Goal: Find specific page/section: Find specific page/section

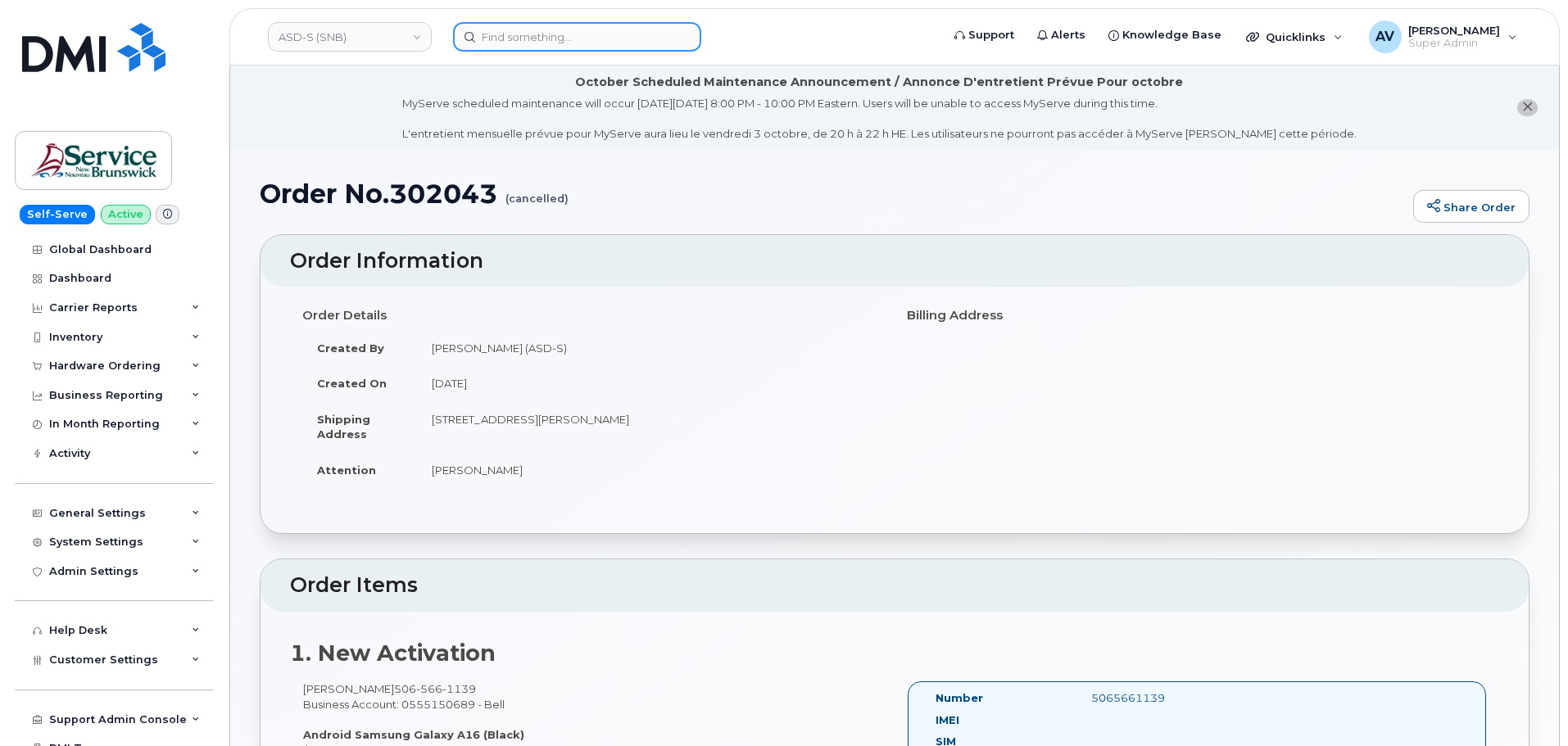
click at [604, 39] on input at bounding box center [577, 36] width 248 height 30
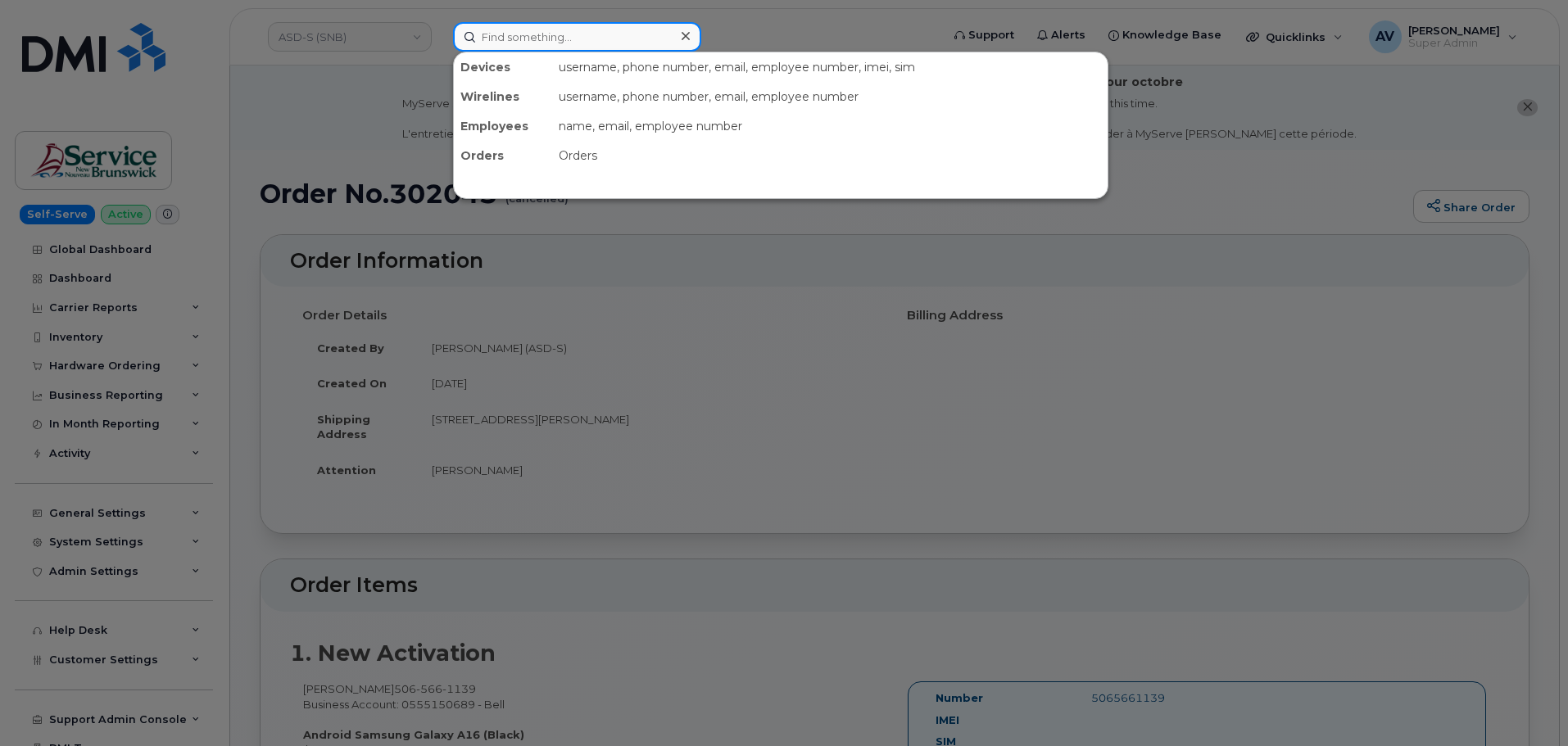
paste input "Kyle Leitch"
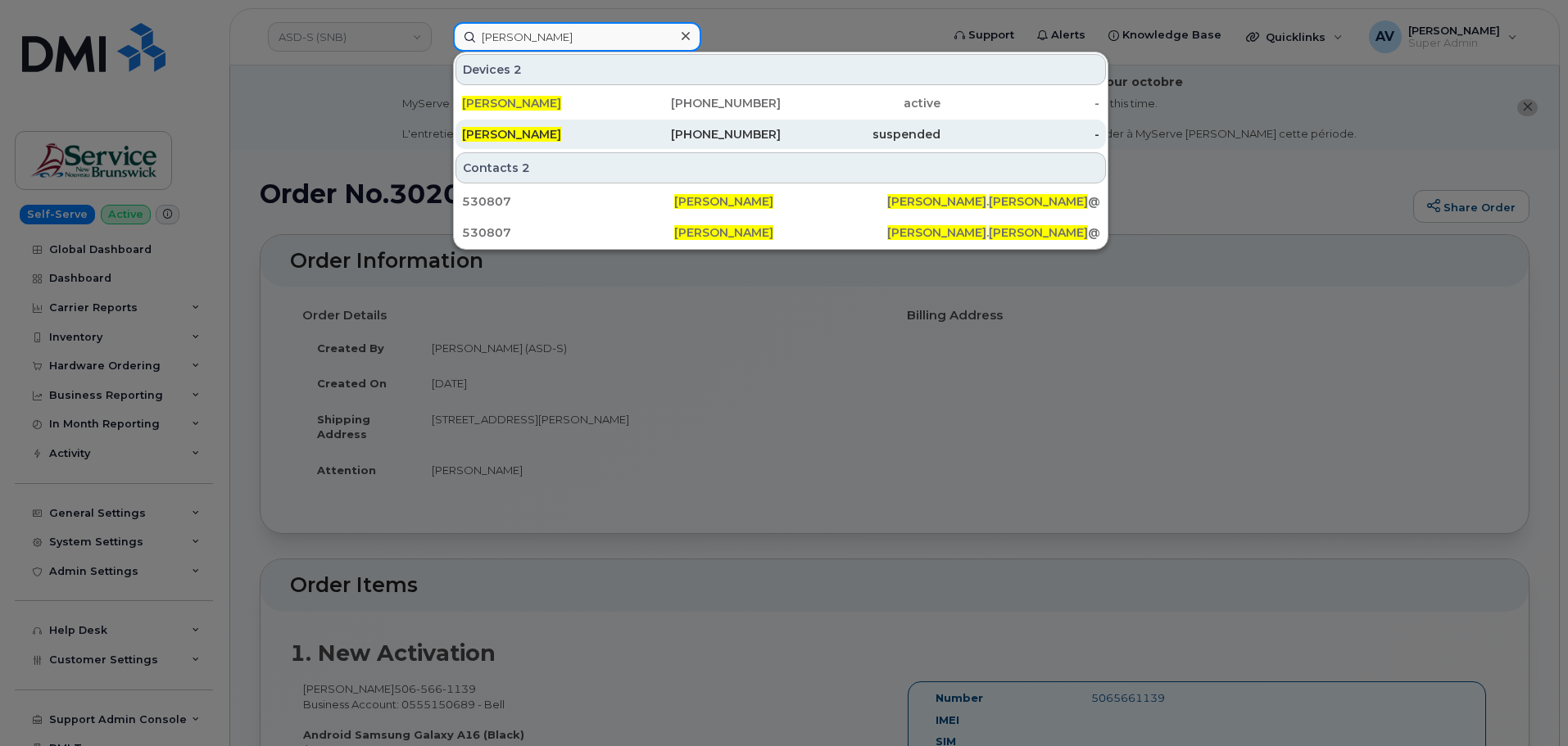
type input "Kyle Leitch"
click at [623, 135] on div "971-429-3746" at bounding box center [701, 134] width 160 height 16
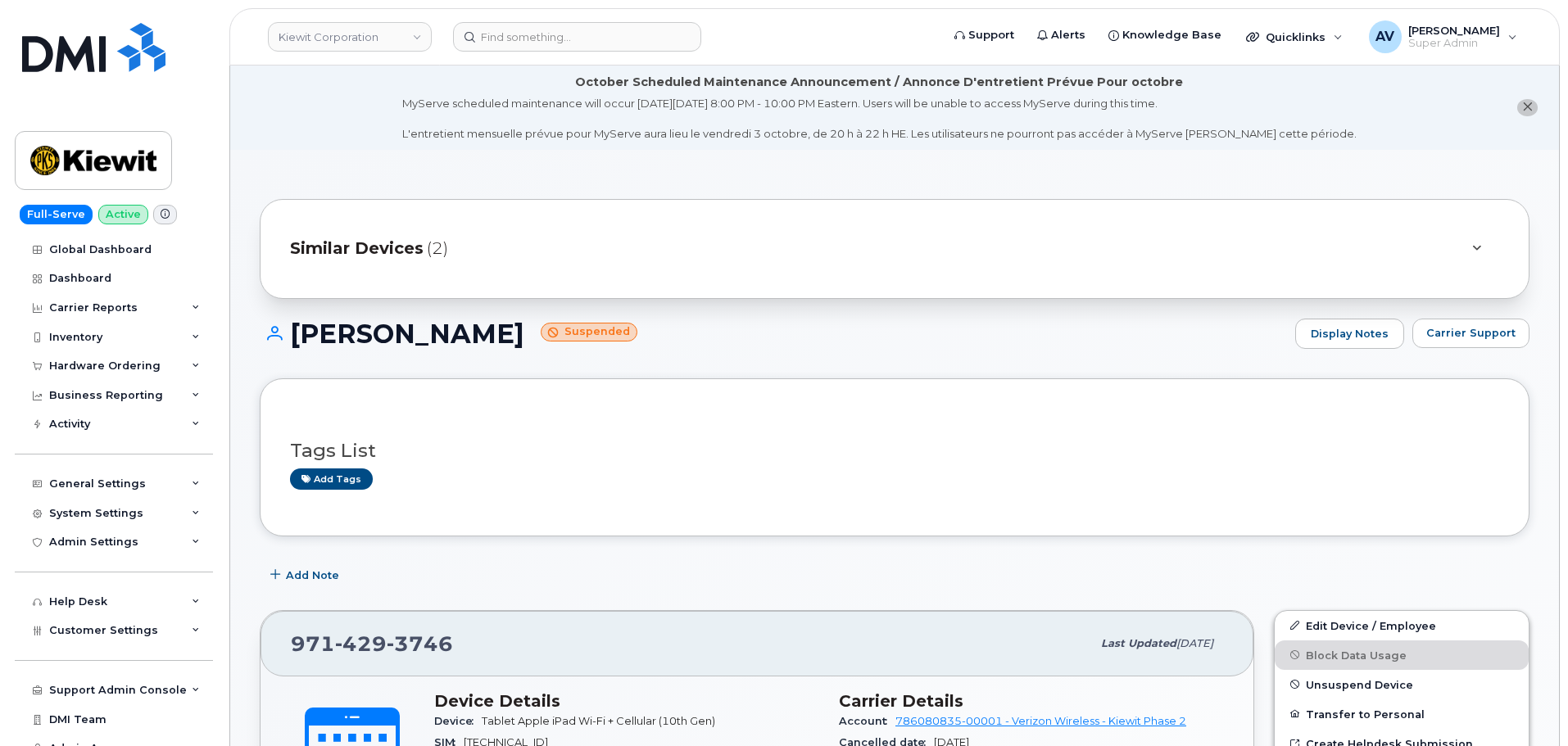
click at [398, 246] on span "Similar Devices" at bounding box center [357, 248] width 134 height 24
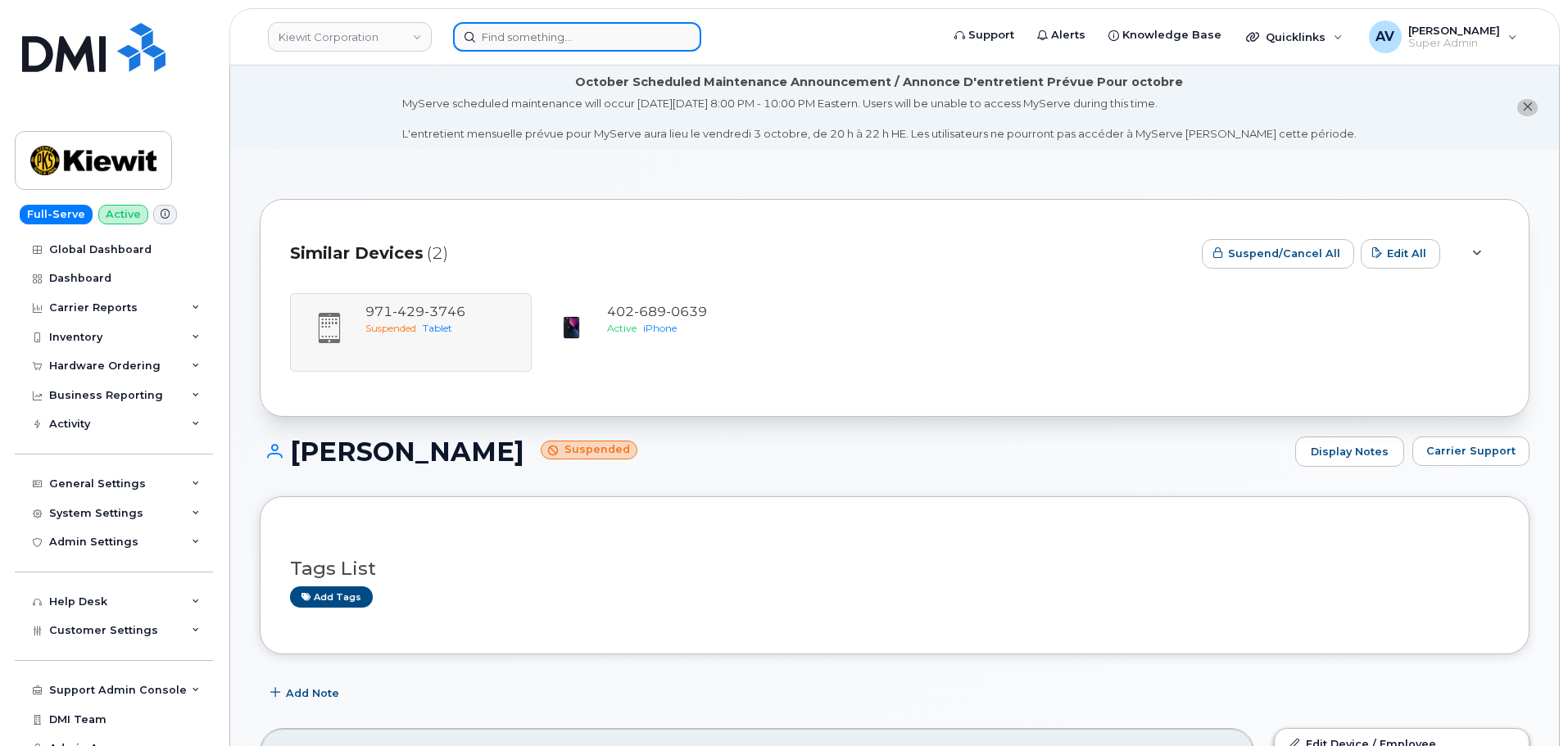
click at [544, 36] on input at bounding box center [577, 36] width 248 height 30
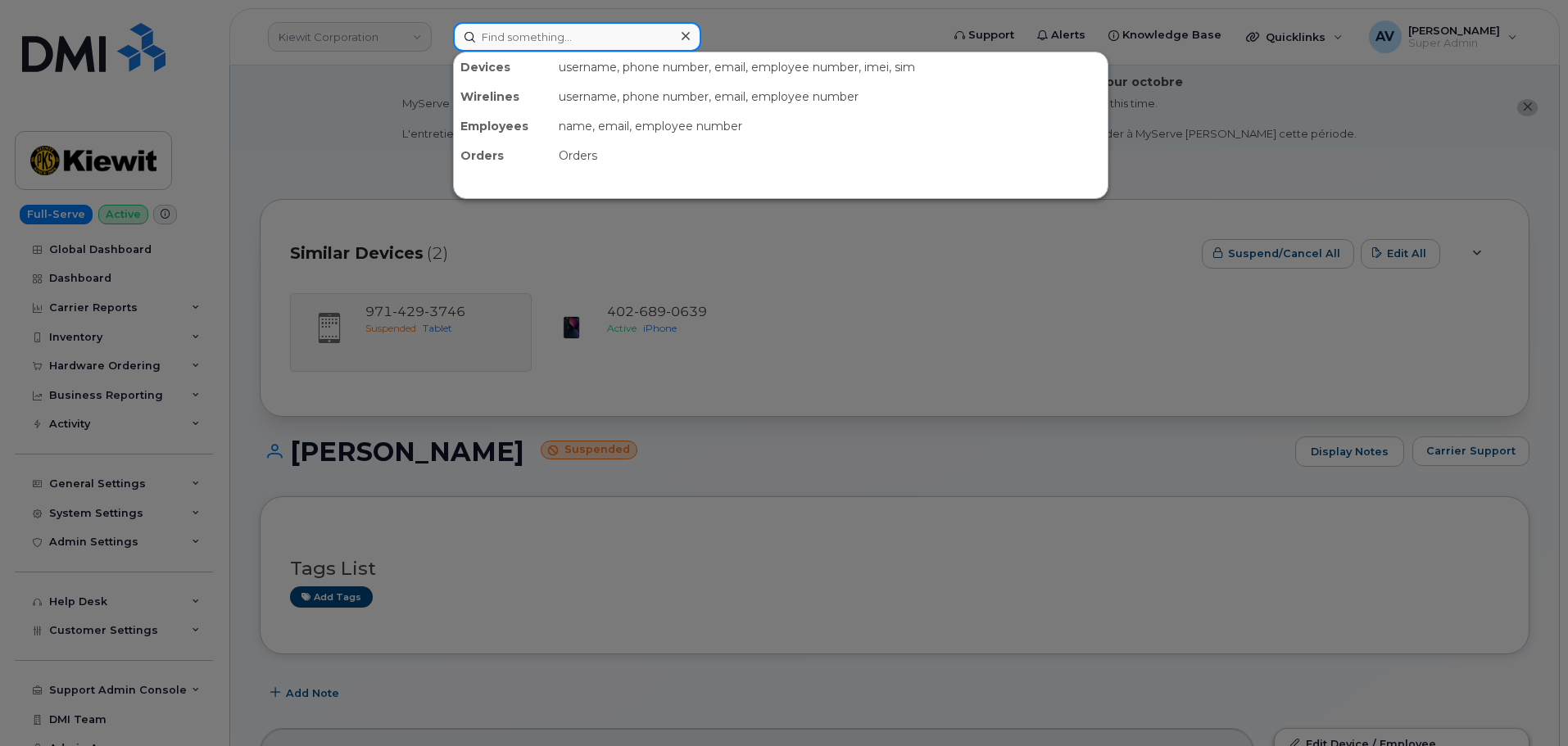
paste input "Read Areingdale"
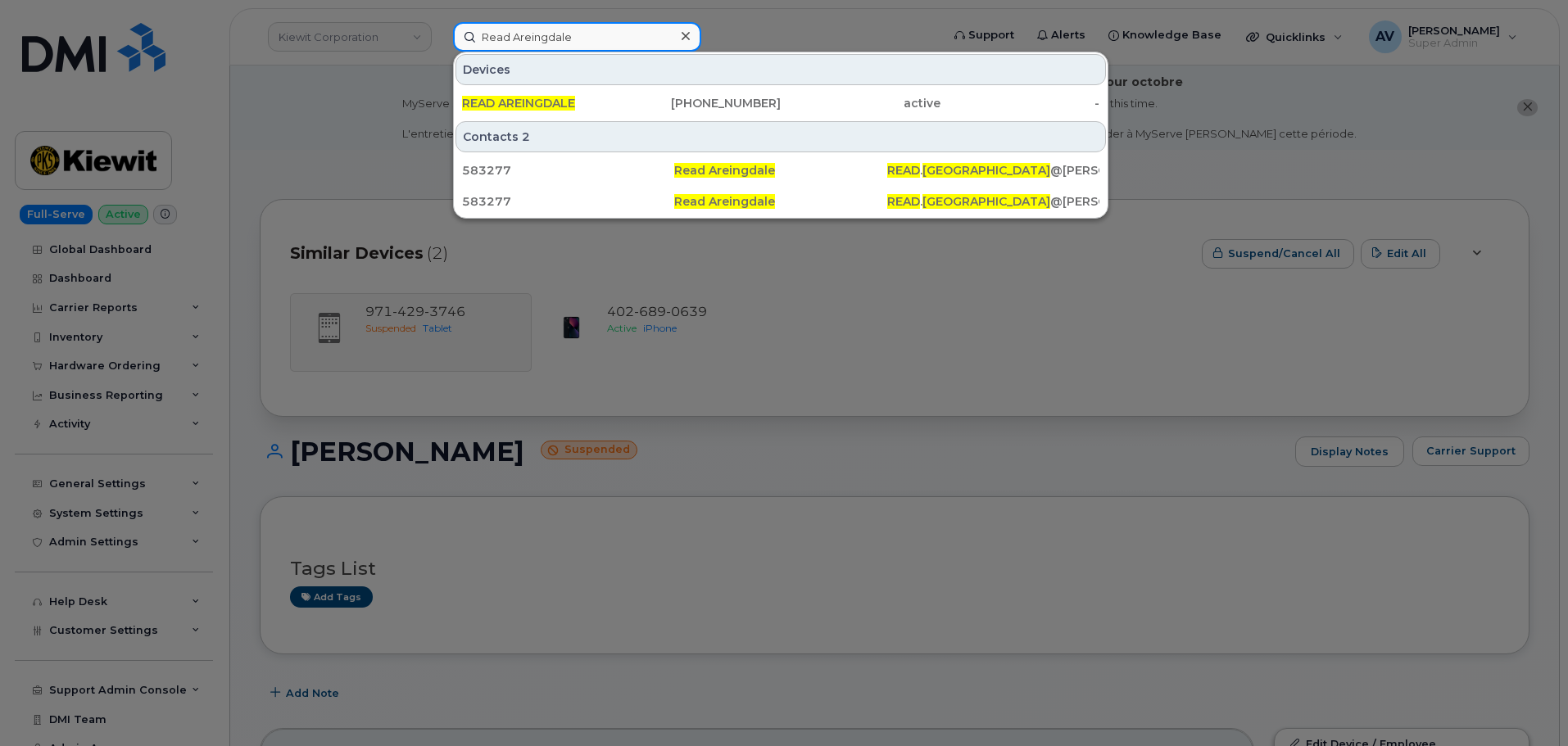
type input "Read Areingdale"
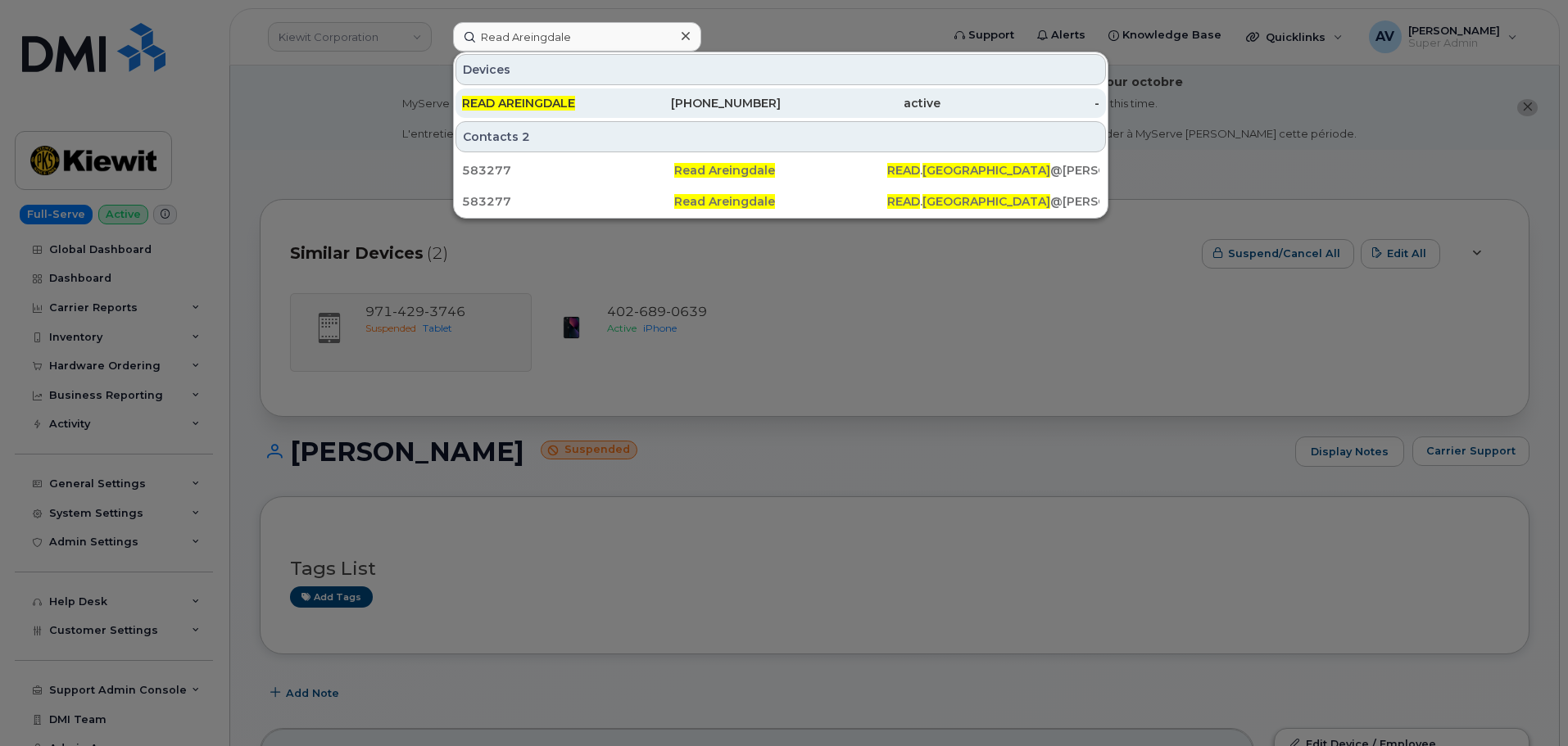
click at [646, 109] on div "623-237-0548" at bounding box center [701, 102] width 160 height 16
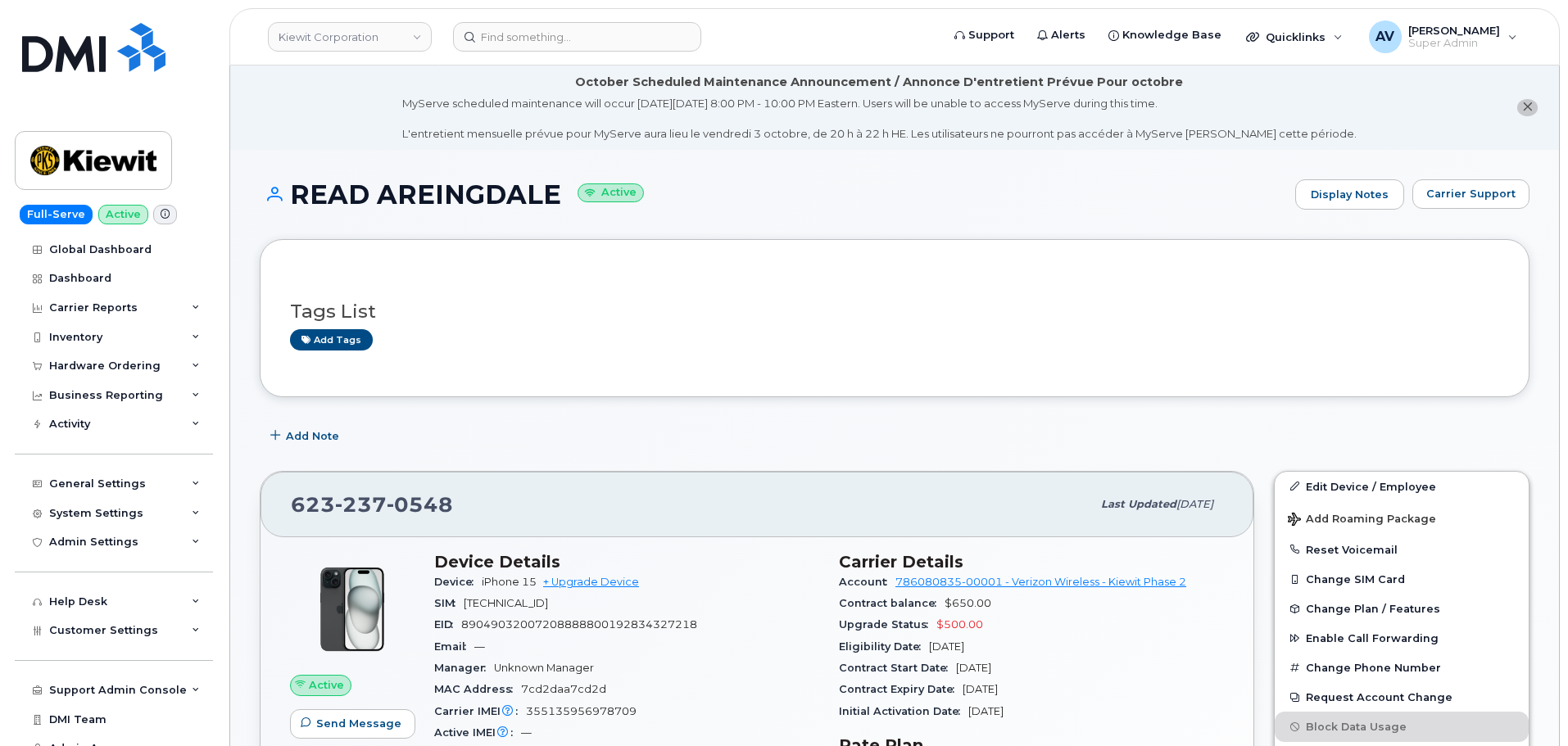
drag, startPoint x: 579, startPoint y: 193, endPoint x: 649, endPoint y: 196, distance: 70.1
click at [649, 196] on h1 "READ AREINGDALE Active" at bounding box center [773, 195] width 1027 height 29
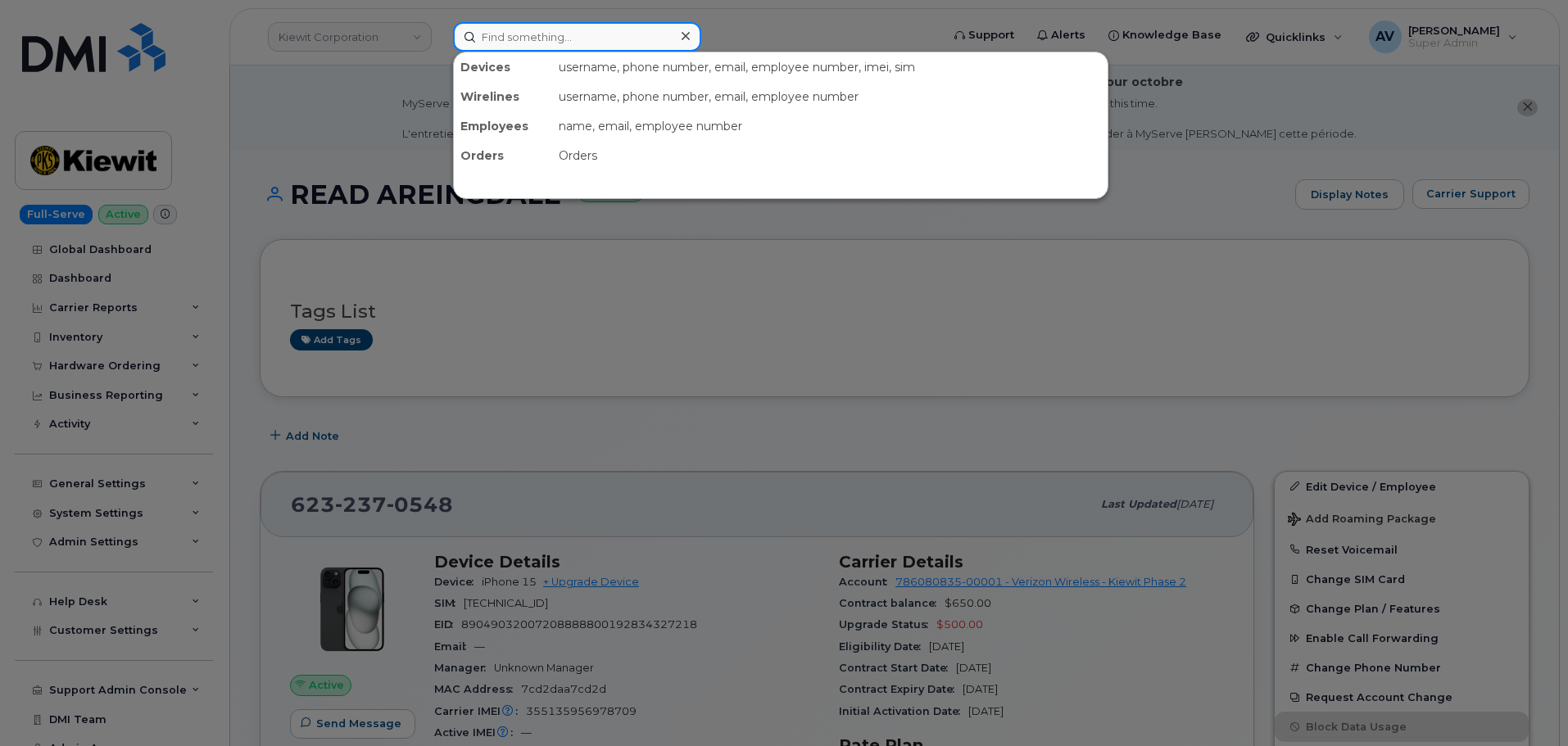
click at [647, 43] on input at bounding box center [577, 36] width 248 height 30
paste input "302004"
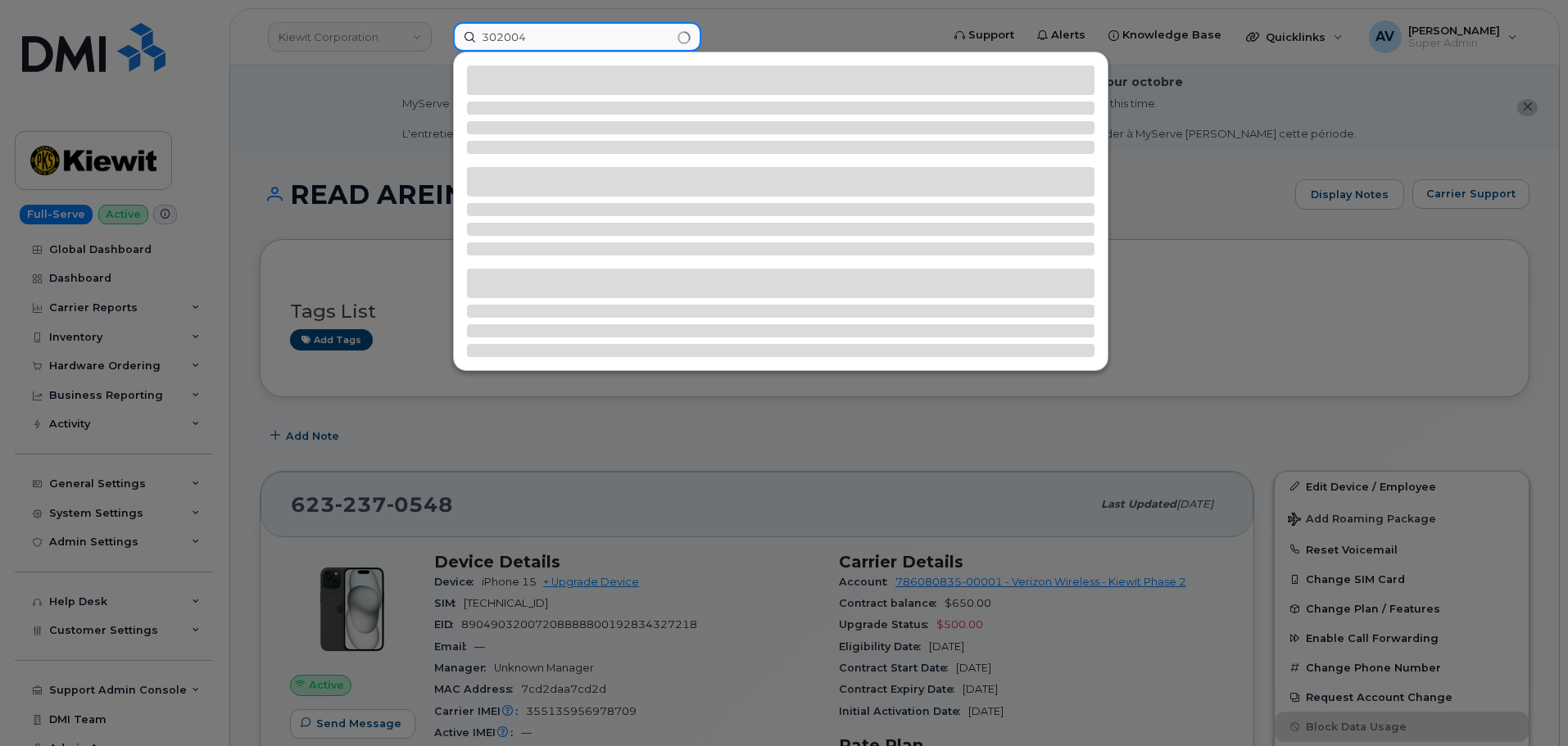
type input "302004"
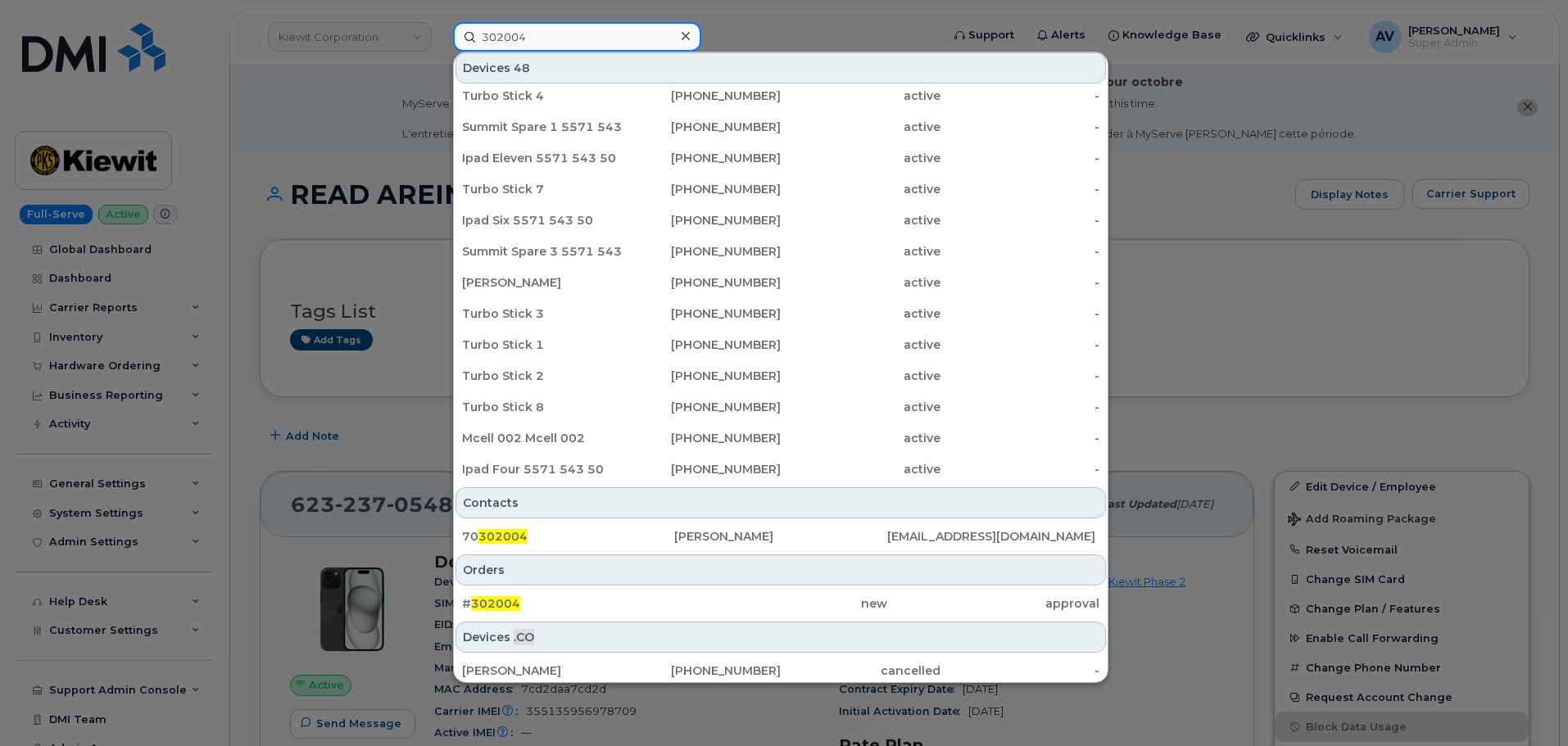
scroll to position [230, 0]
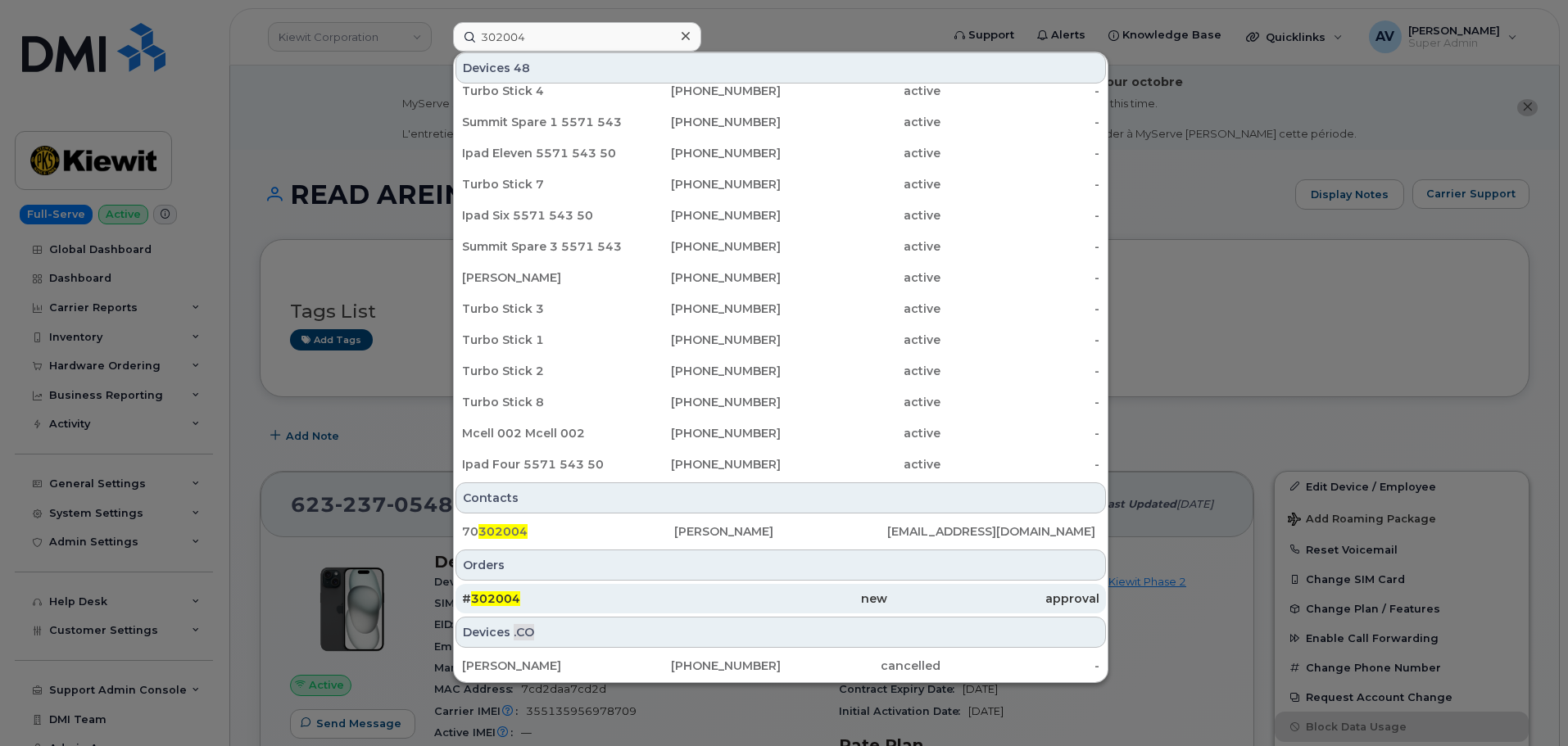
click at [714, 597] on div "new" at bounding box center [781, 598] width 212 height 16
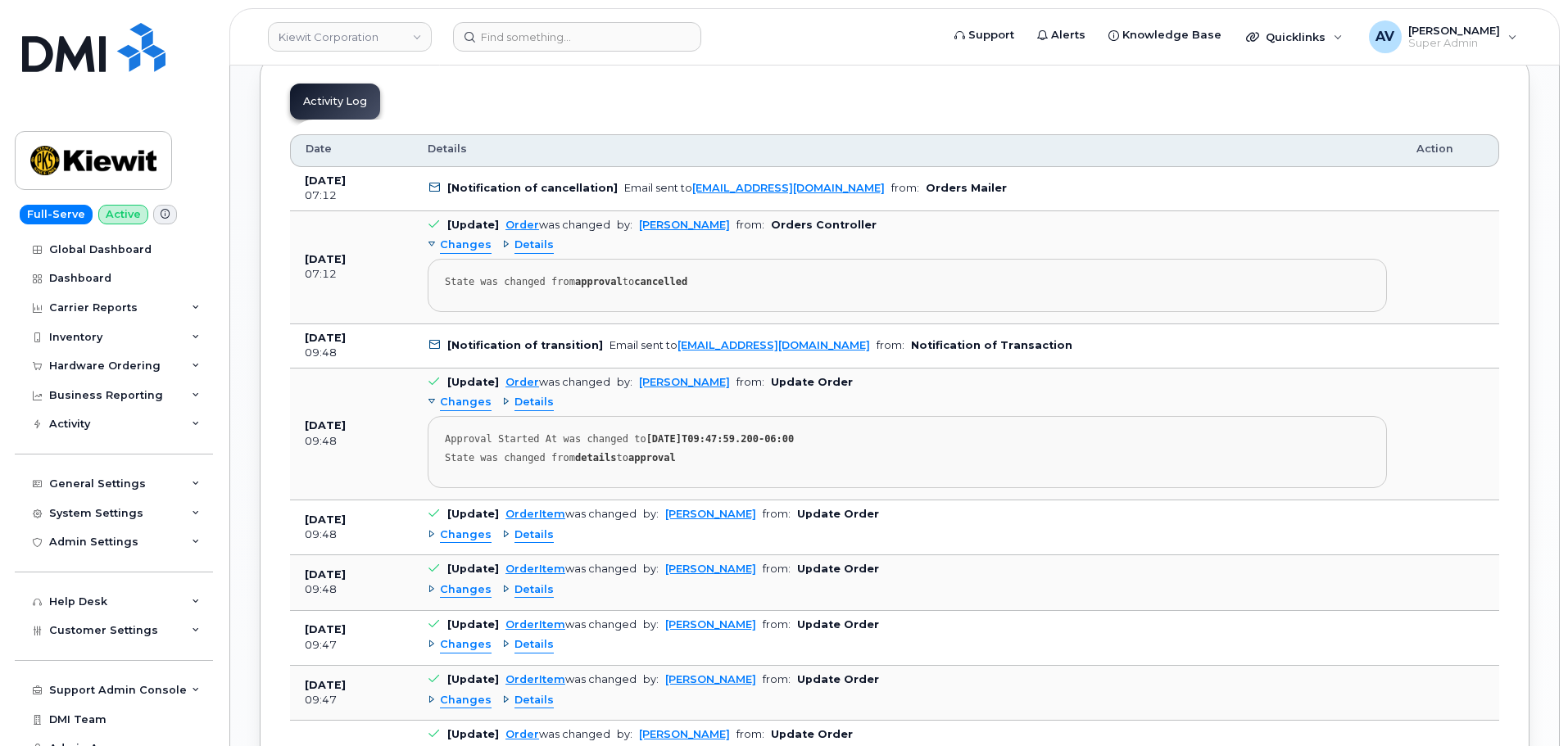
scroll to position [1966, 0]
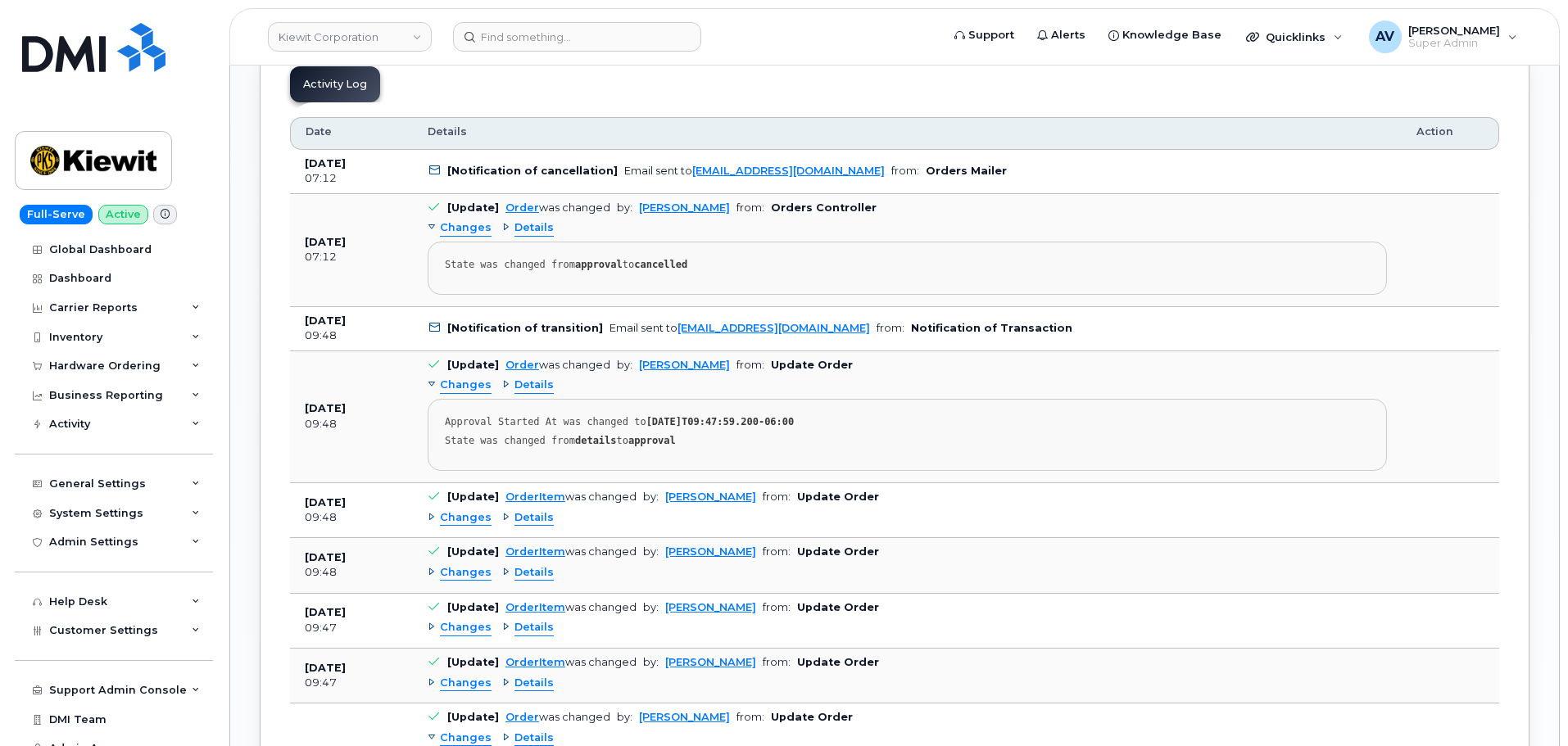
click at [525, 230] on span "Details" at bounding box center [534, 228] width 39 height 15
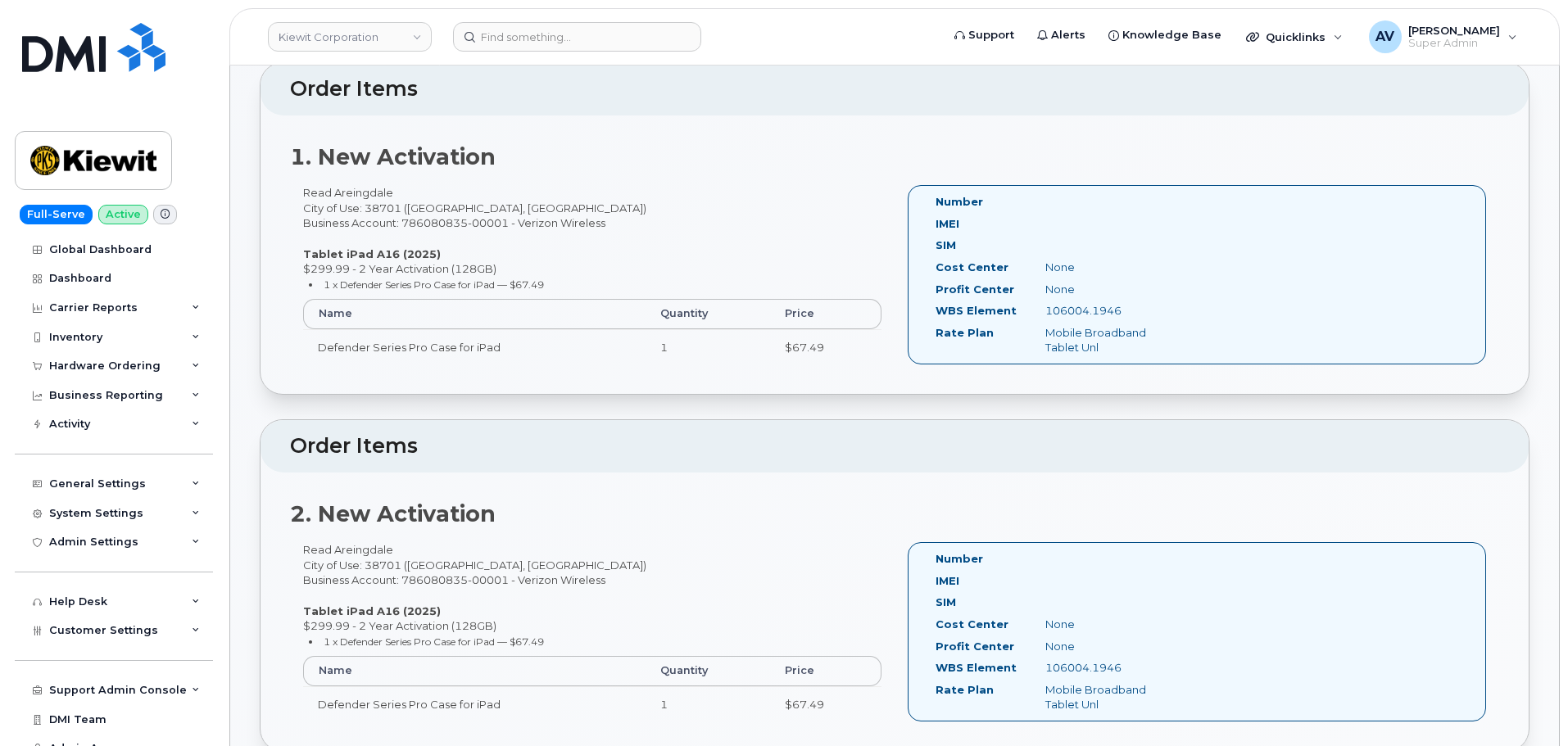
scroll to position [491, 0]
